Goal: Task Accomplishment & Management: Manage account settings

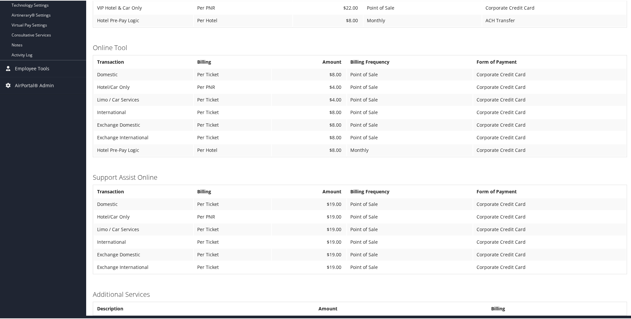
scroll to position [264, 0]
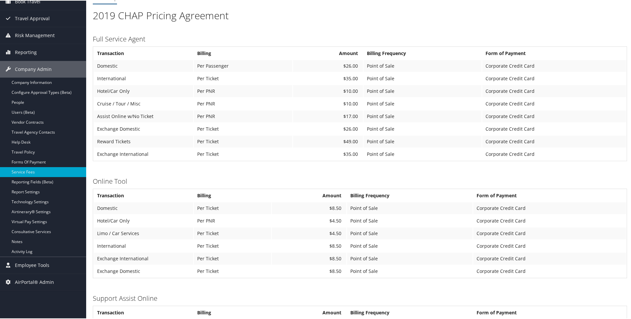
scroll to position [66, 0]
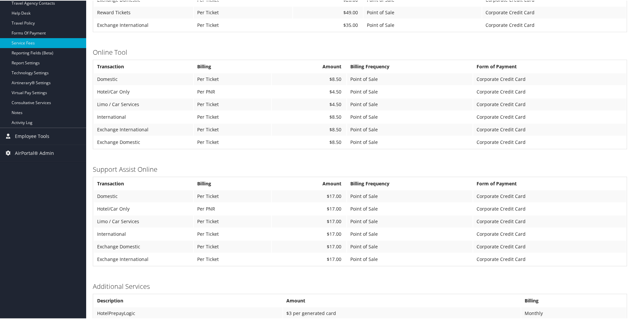
scroll to position [199, 0]
